Goal: Navigation & Orientation: Find specific page/section

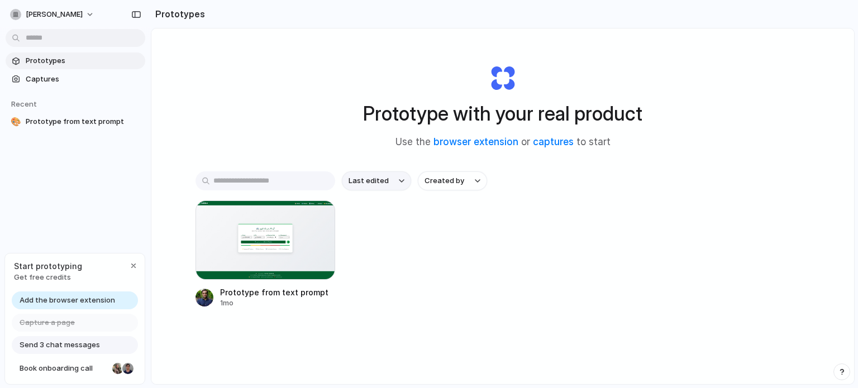
click at [381, 178] on span "Last edited" at bounding box center [368, 180] width 40 height 11
click at [763, 300] on div "Last edited Last created Alphabetical" at bounding box center [429, 194] width 858 height 388
click at [551, 144] on link "captures" at bounding box center [553, 141] width 41 height 11
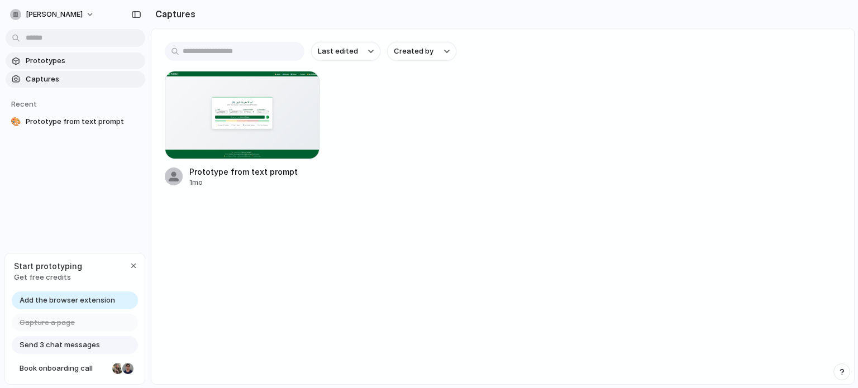
click at [36, 65] on span "Prototypes" at bounding box center [83, 60] width 115 height 11
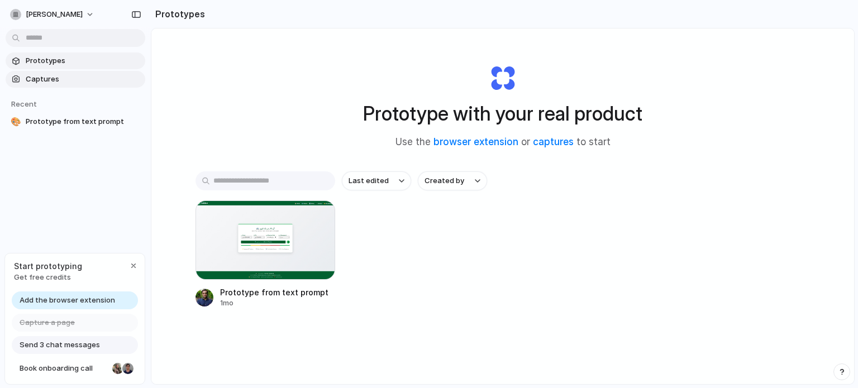
click at [39, 83] on span "Captures" at bounding box center [83, 79] width 115 height 11
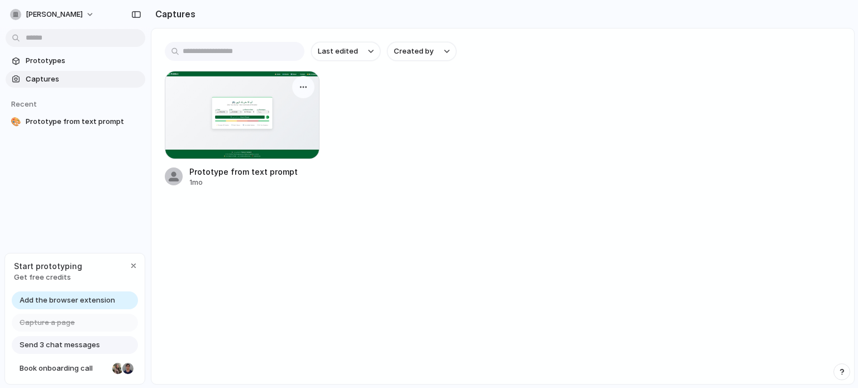
click at [249, 132] on div at bounding box center [242, 115] width 155 height 88
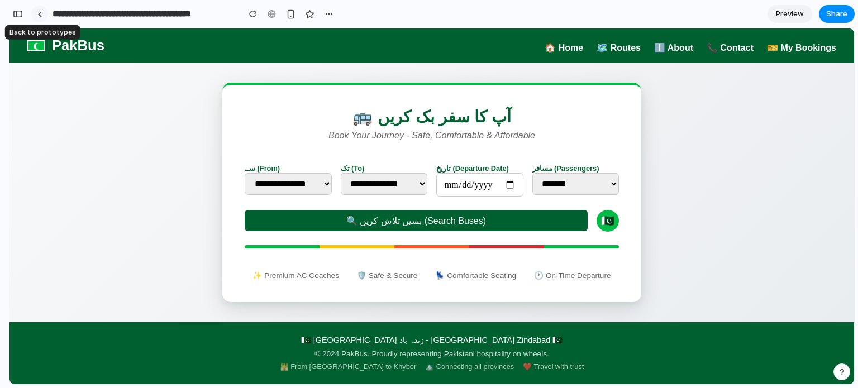
click at [37, 13] on div at bounding box center [39, 14] width 5 height 6
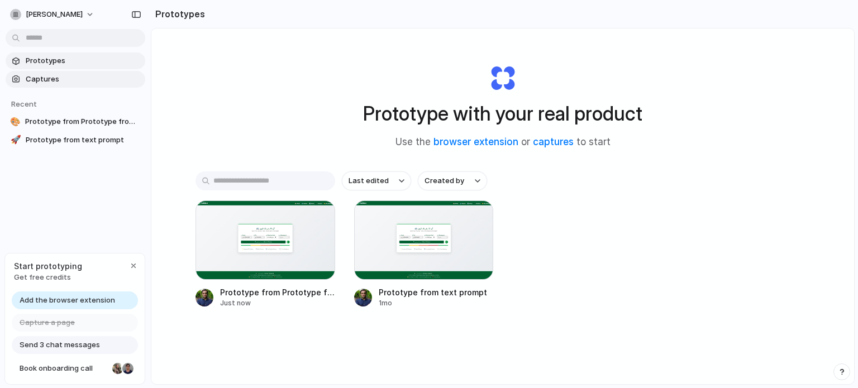
click at [45, 74] on span "Captures" at bounding box center [83, 79] width 115 height 11
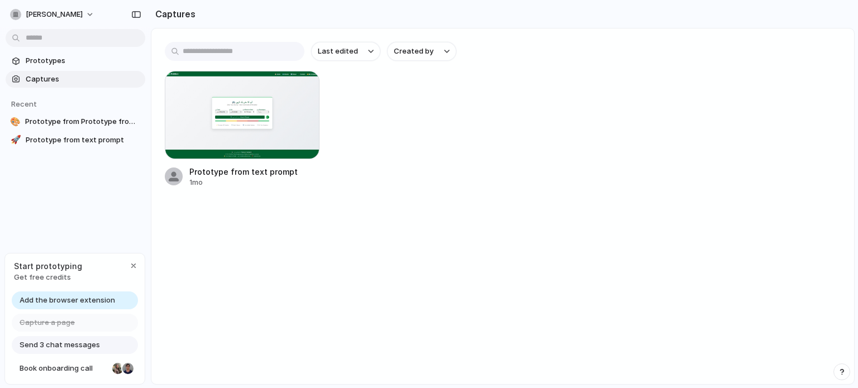
click at [79, 300] on span "Add the browser extension" at bounding box center [67, 300] width 95 height 11
click at [83, 349] on span "Send 3 chat messages" at bounding box center [60, 345] width 80 height 11
click at [123, 299] on div "Add the browser extension" at bounding box center [75, 301] width 126 height 18
click at [69, 366] on span "Book onboarding call" at bounding box center [64, 368] width 88 height 11
